Goal: Task Accomplishment & Management: Use online tool/utility

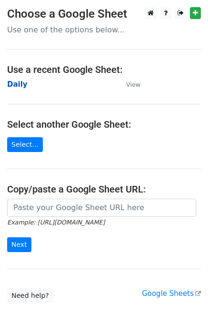
click at [22, 82] on strong "Daily" at bounding box center [17, 84] width 20 height 9
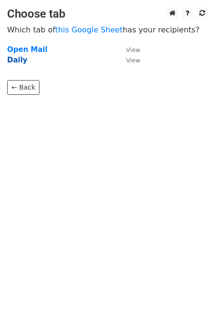
click at [19, 61] on strong "Daily" at bounding box center [17, 60] width 20 height 9
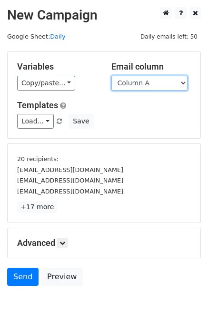
click at [150, 84] on select "Column A Column B Column C Column D Column E" at bounding box center [150, 83] width 76 height 15
click at [112, 76] on select "Column A Column B Column C Column D Column E" at bounding box center [150, 83] width 76 height 15
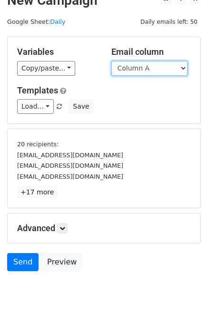
scroll to position [41, 0]
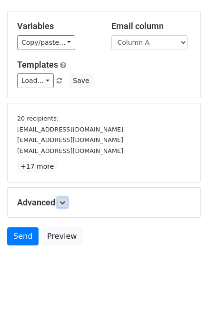
click at [65, 200] on icon at bounding box center [63, 203] width 6 height 6
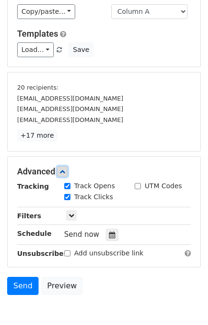
scroll to position [110, 0]
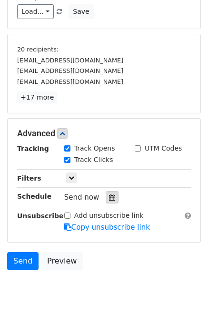
click at [109, 198] on icon at bounding box center [112, 197] width 6 height 7
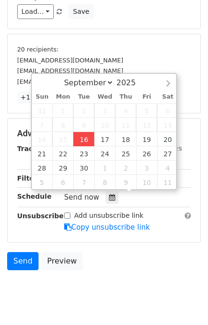
type input "2025-09-16 12:17"
type input "17"
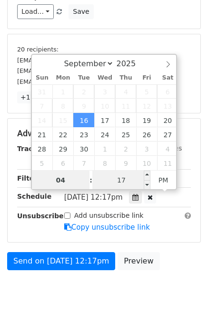
type input "04"
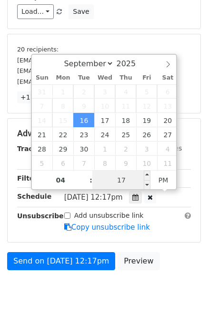
type input "2025-09-16 16:17"
click at [134, 176] on input "17" at bounding box center [121, 180] width 58 height 19
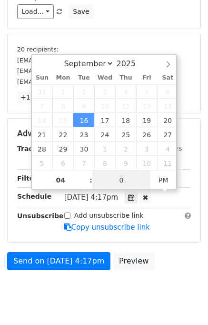
type input "00"
type input "2025-09-16 16:00"
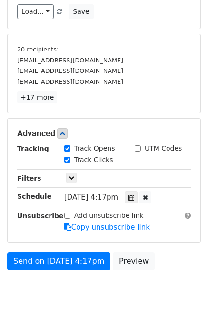
click at [179, 252] on div "Send on Sep 16 at 4:17pm Preview" at bounding box center [104, 263] width 208 height 23
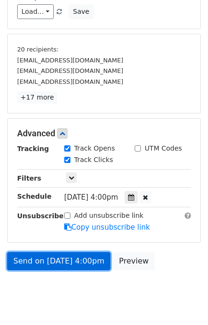
click at [67, 258] on link "Send on Sep 16 at 4:00pm" at bounding box center [58, 261] width 103 height 18
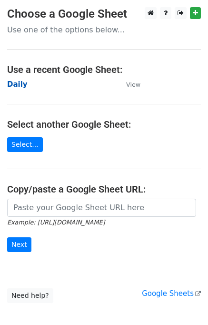
click at [20, 84] on strong "Daily" at bounding box center [17, 84] width 20 height 9
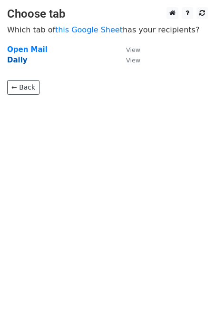
click at [20, 64] on strong "Daily" at bounding box center [17, 60] width 20 height 9
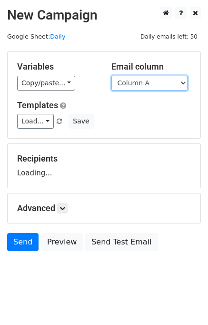
drag, startPoint x: 0, startPoint y: 0, endPoint x: 166, endPoint y: 85, distance: 187.0
click at [166, 85] on select "Column A Column B Column C Column D Column E" at bounding box center [150, 83] width 76 height 15
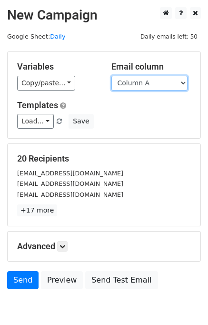
click at [151, 86] on select "Column A Column B Column C Column D Column E" at bounding box center [150, 83] width 76 height 15
select select "Column B"
click at [112, 76] on select "Column A Column B Column C Column D Column E" at bounding box center [150, 83] width 76 height 15
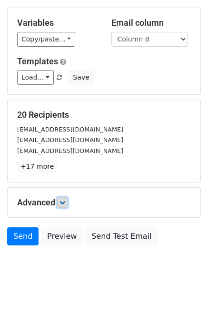
click at [64, 200] on icon at bounding box center [63, 203] width 6 height 6
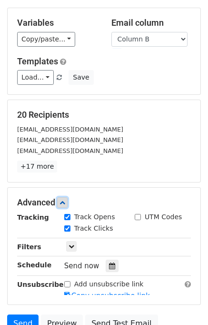
scroll to position [112, 0]
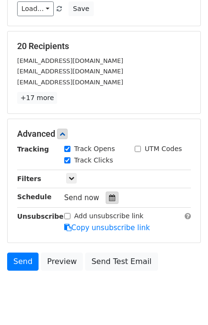
click at [109, 197] on icon at bounding box center [112, 197] width 6 height 7
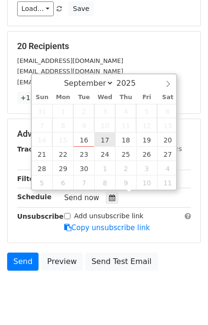
type input "2025-09-17 12:00"
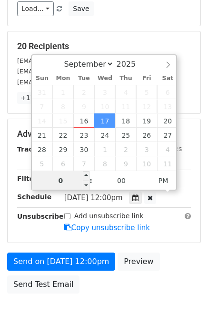
type input "05"
type input "2025-09-17 17:00"
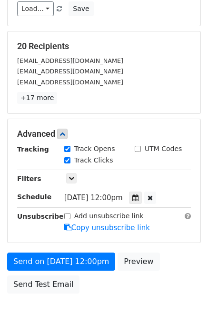
click at [164, 258] on div "Send on Sep 17 at 12:00pm Preview Send Test Email" at bounding box center [104, 276] width 208 height 46
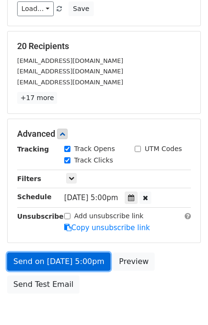
click at [97, 255] on link "Send on Sep 17 at 5:00pm" at bounding box center [58, 262] width 103 height 18
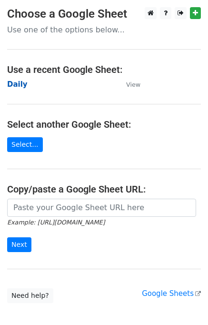
click at [19, 85] on strong "Daily" at bounding box center [17, 84] width 20 height 9
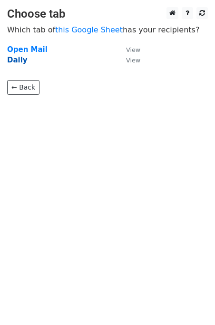
click at [16, 61] on strong "Daily" at bounding box center [17, 60] width 20 height 9
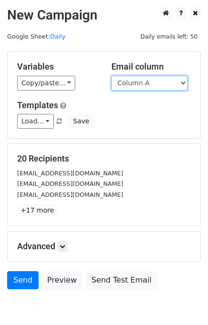
click at [157, 80] on select "Column A Column B Column C Column D Column E" at bounding box center [150, 83] width 76 height 15
select select "Column C"
click at [112, 76] on select "Column A Column B Column C Column D Column E" at bounding box center [150, 83] width 76 height 15
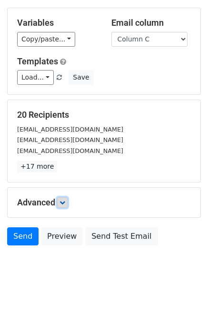
click at [65, 200] on icon at bounding box center [63, 203] width 6 height 6
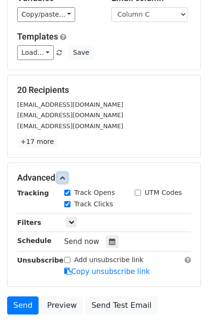
scroll to position [112, 0]
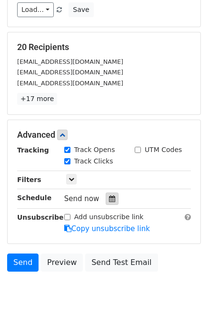
click at [109, 200] on icon at bounding box center [112, 198] width 6 height 7
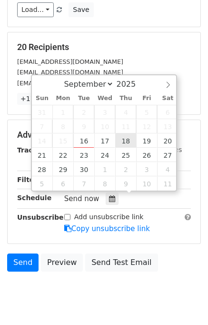
type input "2025-09-18 12:00"
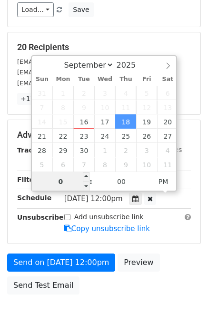
type input "06"
type input "2025-09-18 18:00"
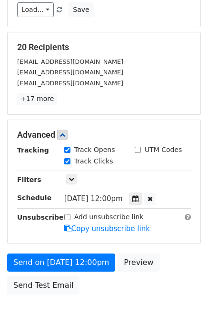
click at [172, 255] on div "Send on Sep 18 at 12:00pm Preview Send Test Email" at bounding box center [104, 277] width 208 height 46
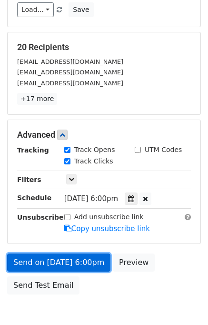
click at [73, 257] on link "Send on Sep 18 at 6:00pm" at bounding box center [58, 263] width 103 height 18
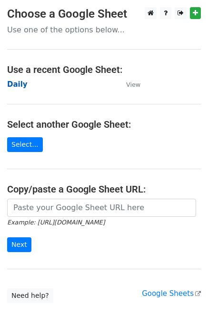
click at [19, 83] on strong "Daily" at bounding box center [17, 84] width 20 height 9
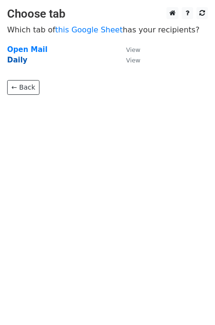
click at [15, 61] on strong "Daily" at bounding box center [17, 60] width 20 height 9
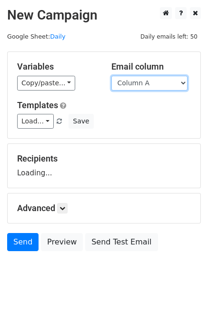
click at [133, 86] on select "Column A Column B Column C Column D Column E" at bounding box center [150, 83] width 76 height 15
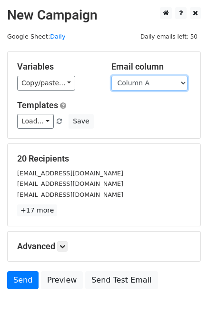
click at [136, 79] on select "Column A Column B Column C Column D Column E" at bounding box center [150, 83] width 76 height 15
select select "Column D"
click at [112, 76] on select "Column A Column B Column C Column D Column E" at bounding box center [150, 83] width 76 height 15
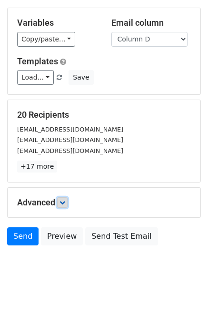
drag, startPoint x: 62, startPoint y: 199, endPoint x: 72, endPoint y: 203, distance: 10.3
click at [62, 200] on icon at bounding box center [63, 203] width 6 height 6
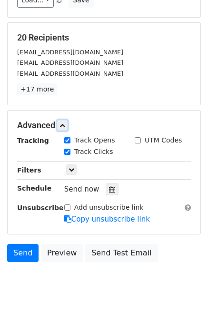
scroll to position [122, 0]
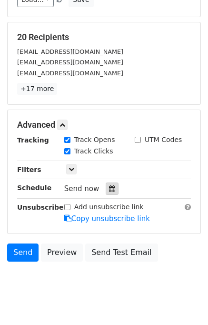
click at [109, 189] on icon at bounding box center [112, 188] width 6 height 7
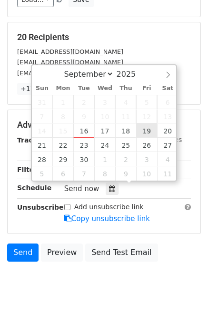
type input "2025-09-19 12:00"
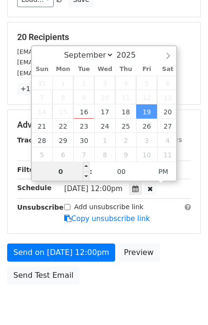
type input "07"
type input "2025-09-19 19:00"
click at [176, 257] on div "Send on Sep 19 at 12:00pm Preview Send Test Email" at bounding box center [104, 267] width 208 height 46
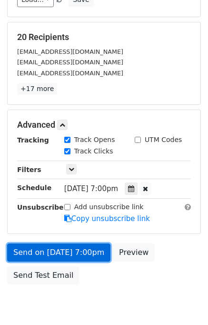
click at [96, 246] on link "Send on Sep 19 at 7:00pm" at bounding box center [58, 253] width 103 height 18
click at [94, 248] on link "Send on Sep 19 at 7:00pm" at bounding box center [58, 253] width 103 height 18
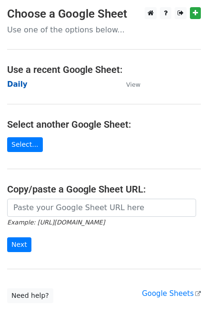
click at [20, 82] on strong "Daily" at bounding box center [17, 84] width 20 height 9
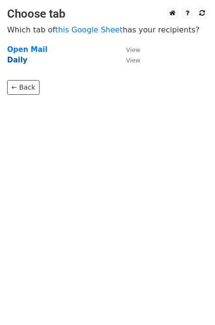
click at [15, 60] on strong "Daily" at bounding box center [17, 60] width 20 height 9
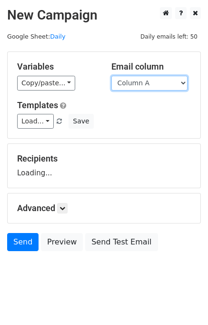
click at [163, 79] on select "Column A Column B Column C Column D Column E" at bounding box center [150, 83] width 76 height 15
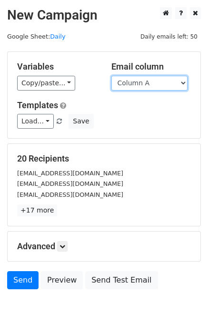
select select "Column E"
click at [112, 76] on select "Column A Column B Column C Column D Column E" at bounding box center [150, 83] width 76 height 15
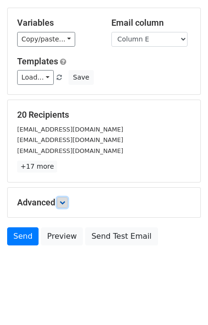
click at [67, 201] on link at bounding box center [62, 202] width 10 height 10
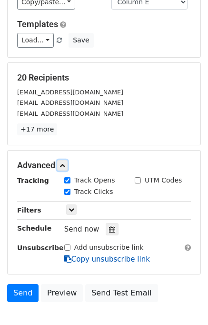
scroll to position [115, 0]
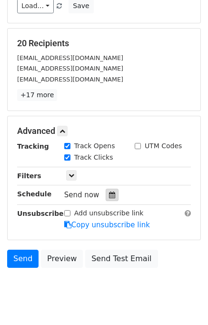
click at [109, 196] on icon at bounding box center [112, 195] width 6 height 7
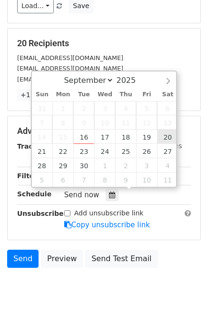
type input "[DATE] 12:00"
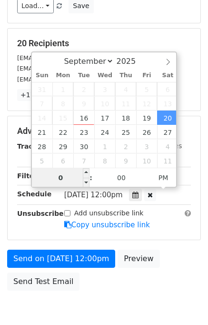
type input "08"
type input "[DATE] 20:00"
click at [167, 260] on div "Send on [DATE] 12:00pm Preview Send Test Email" at bounding box center [104, 273] width 208 height 46
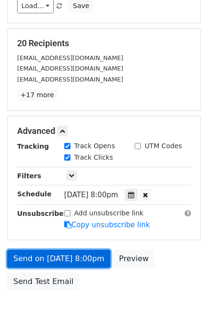
click at [75, 260] on link "Send on [DATE] 8:00pm" at bounding box center [58, 259] width 103 height 18
click at [72, 257] on link "Send on [DATE] 8:00pm" at bounding box center [58, 259] width 103 height 18
